Goal: Check status: Check status

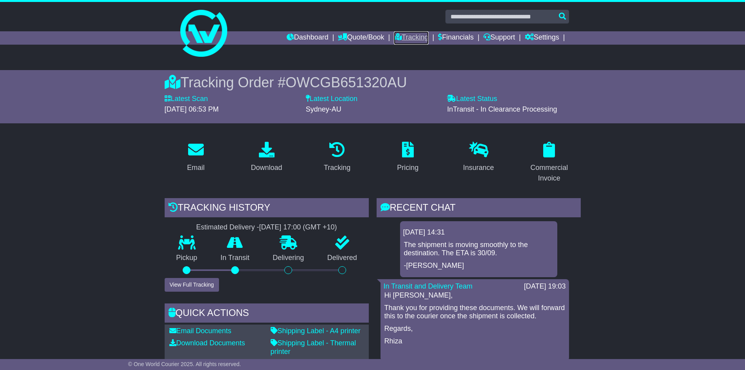
click at [402, 38] on link "Tracking" at bounding box center [411, 37] width 34 height 13
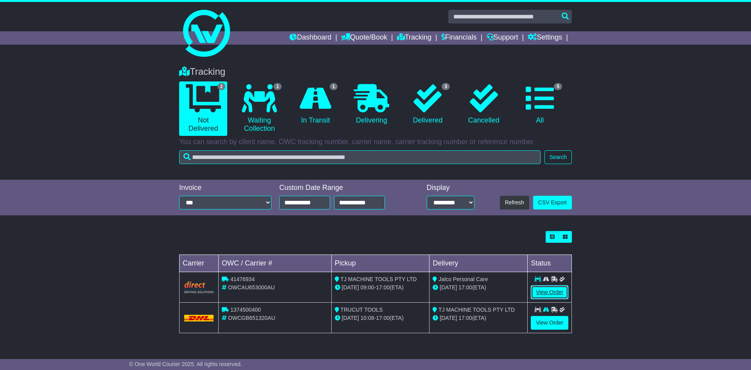
click at [548, 292] on link "View Order" at bounding box center [550, 292] width 38 height 14
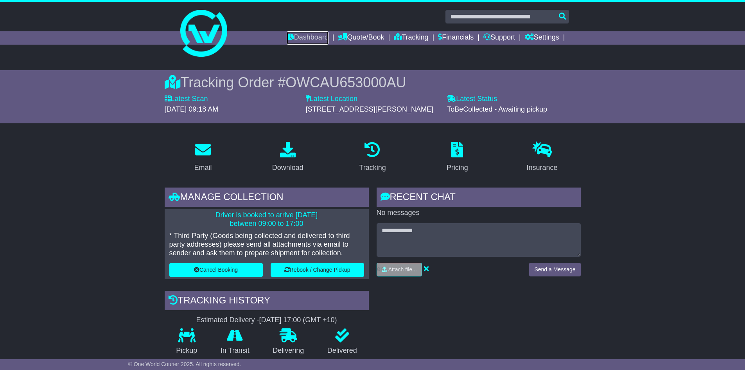
click at [302, 40] on link "Dashboard" at bounding box center [308, 37] width 42 height 13
